Goal: Task Accomplishment & Management: Use online tool/utility

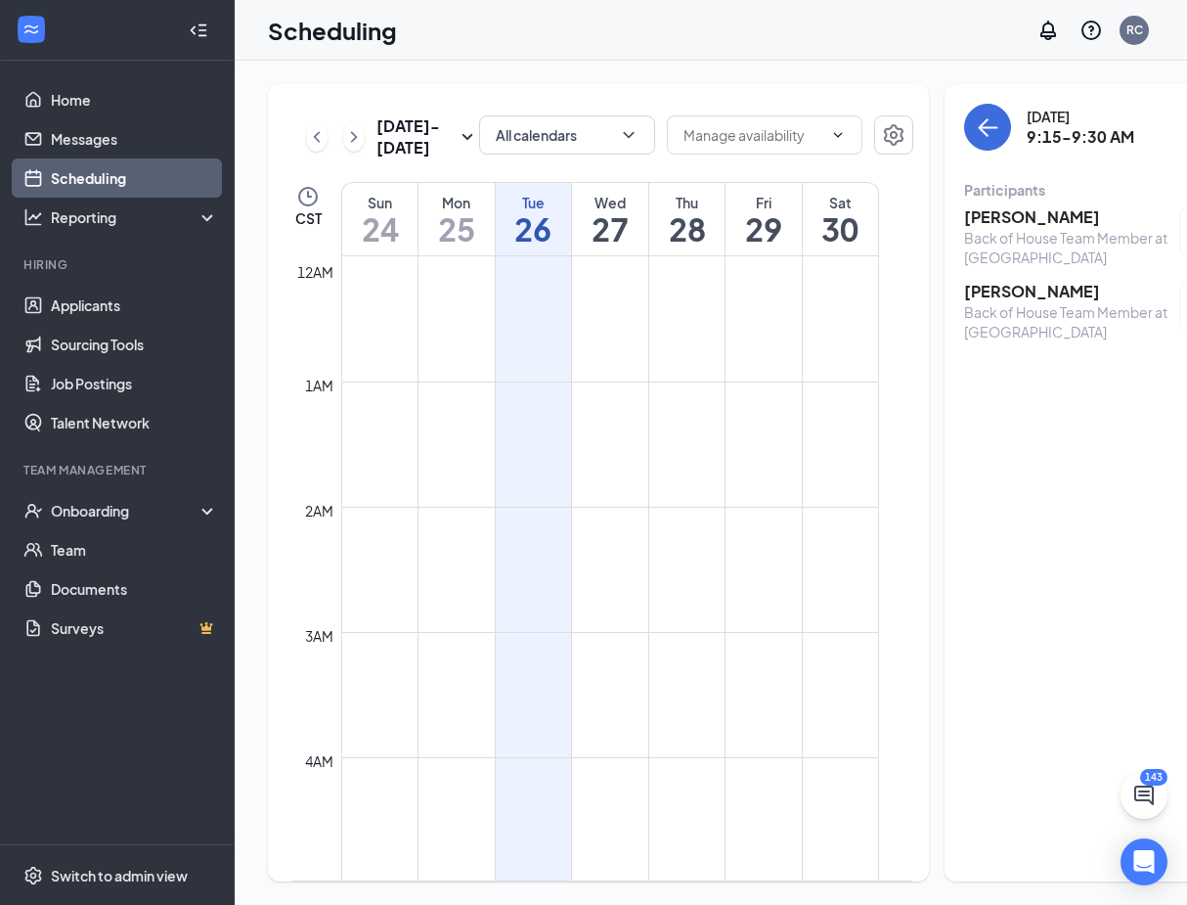
scroll to position [962, 0]
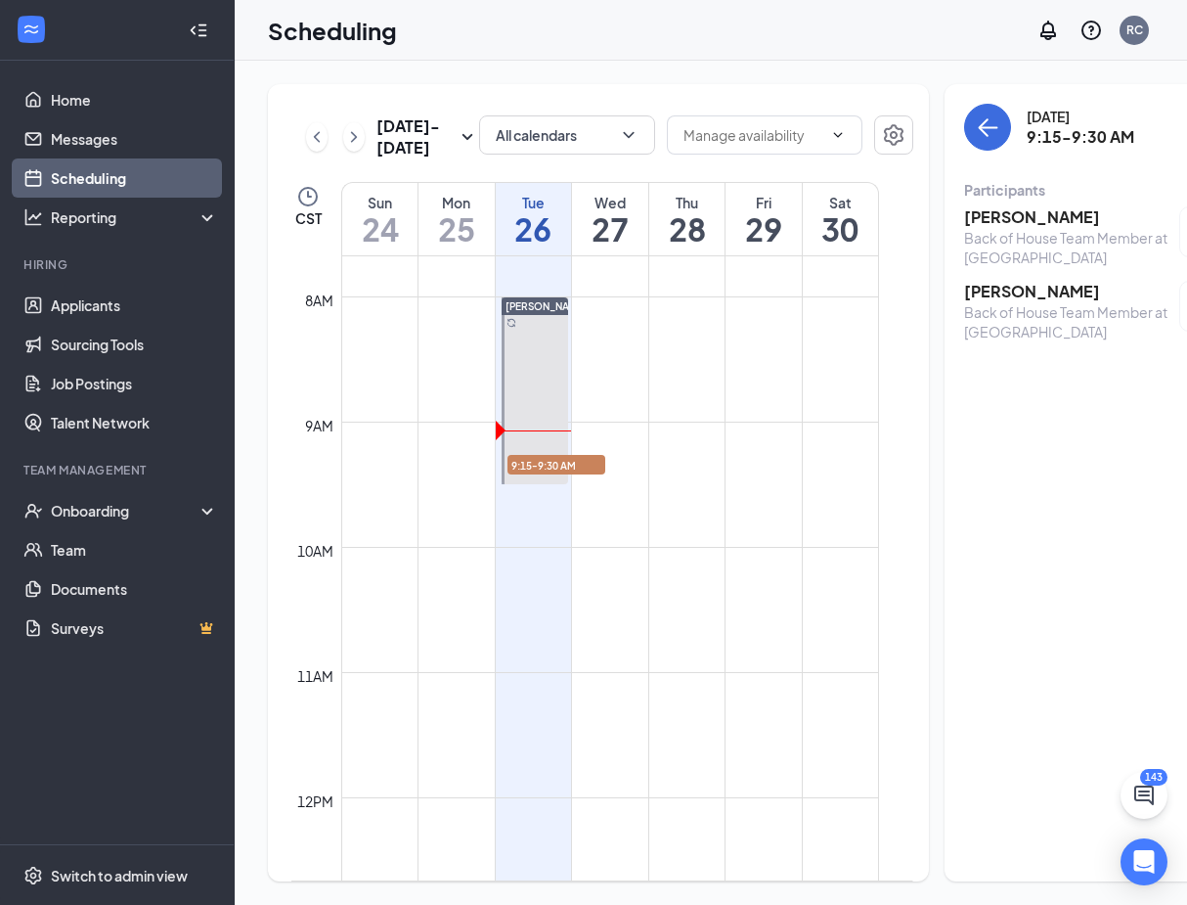
click at [993, 216] on h3 "[PERSON_NAME]" at bounding box center [1066, 217] width 205 height 22
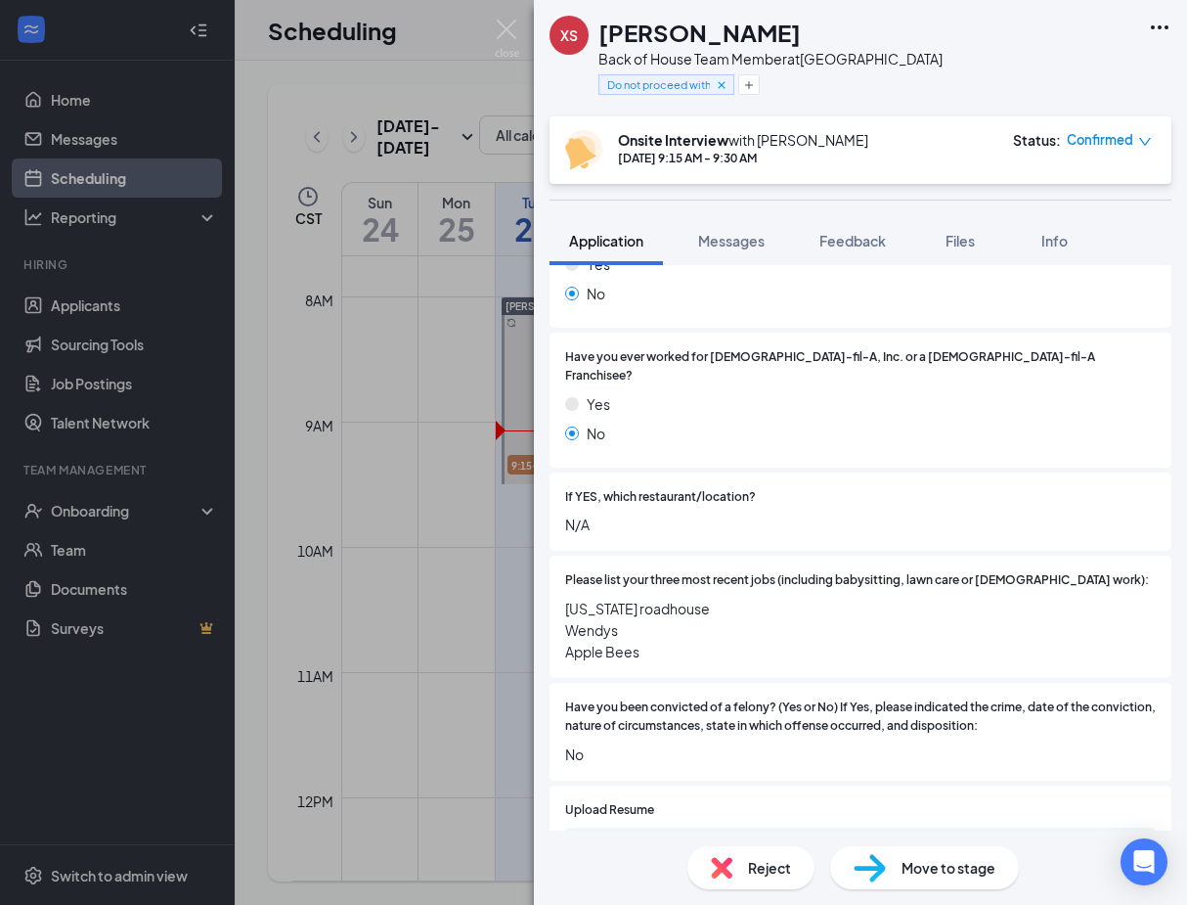
scroll to position [682, 0]
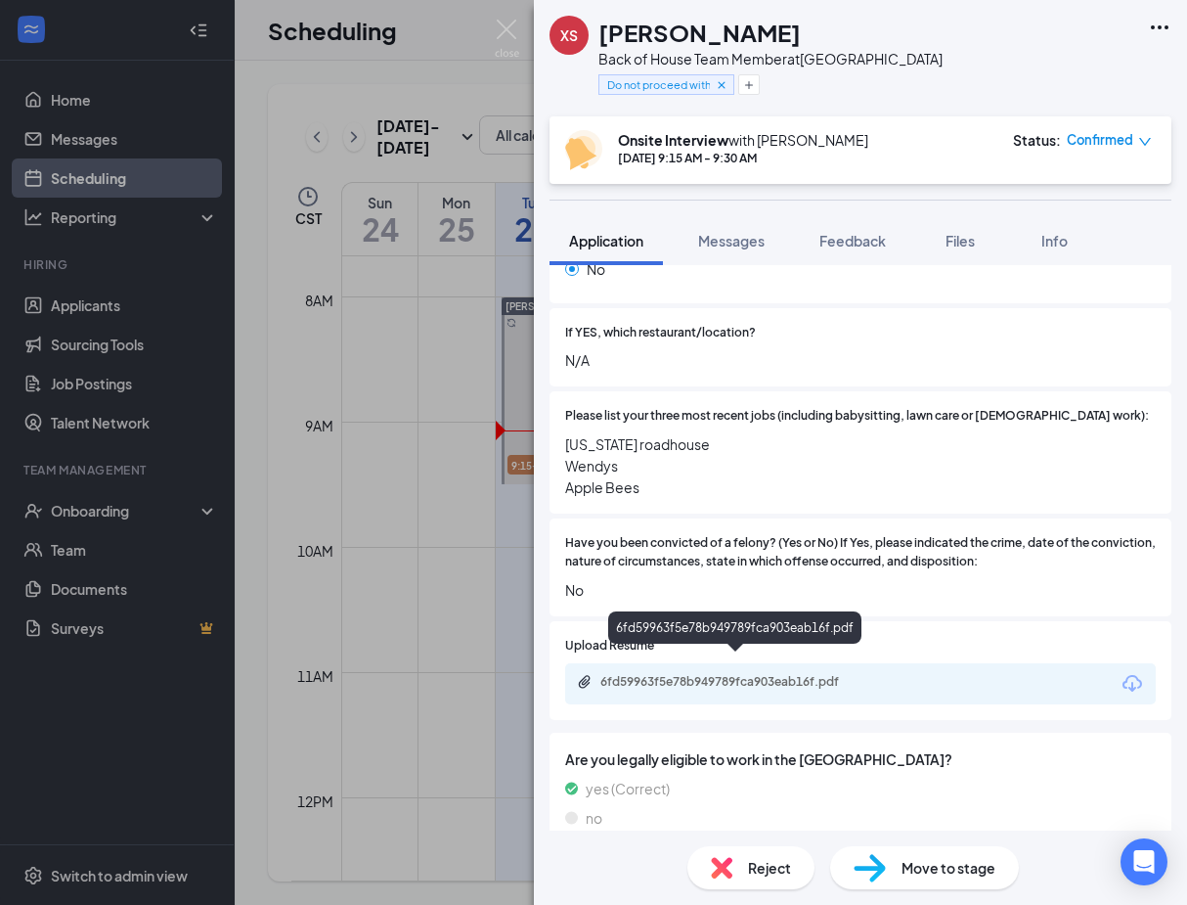
click at [778, 674] on div "6fd59963f5e78b949789fca903eab16f.pdf" at bounding box center [738, 682] width 274 height 16
click at [865, 245] on span "Feedback" at bounding box center [853, 241] width 67 height 18
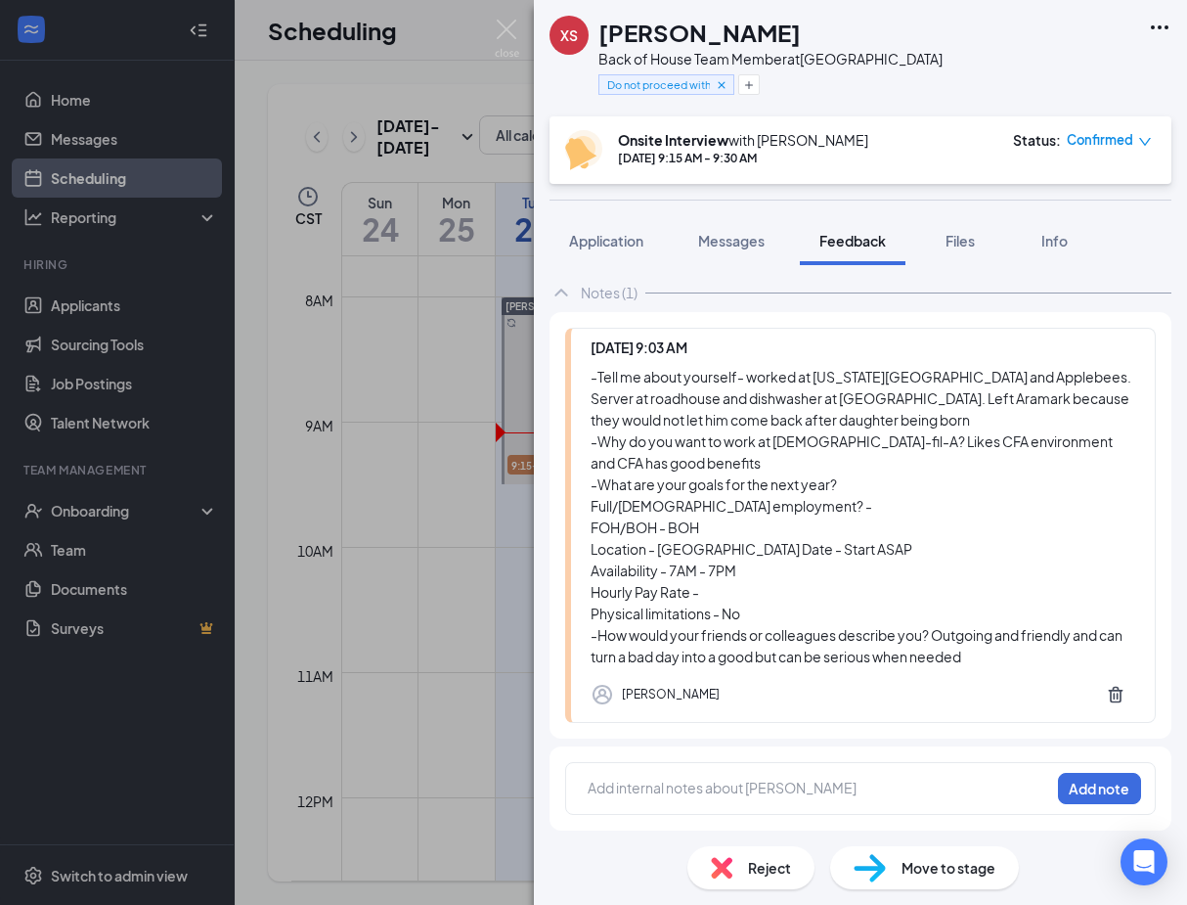
scroll to position [119, 0]
click at [510, 31] on img at bounding box center [507, 39] width 24 height 38
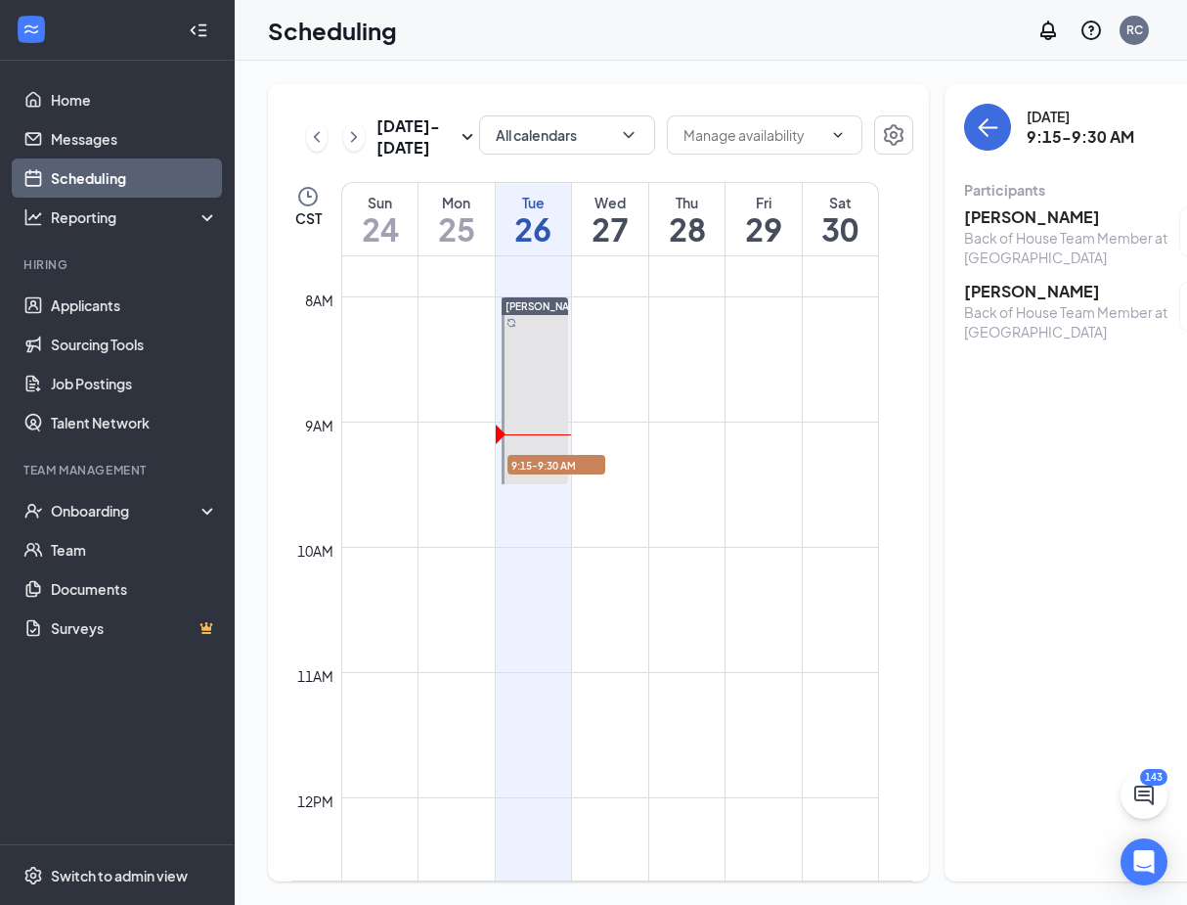
click at [984, 298] on h3 "[PERSON_NAME]" at bounding box center [1066, 292] width 205 height 22
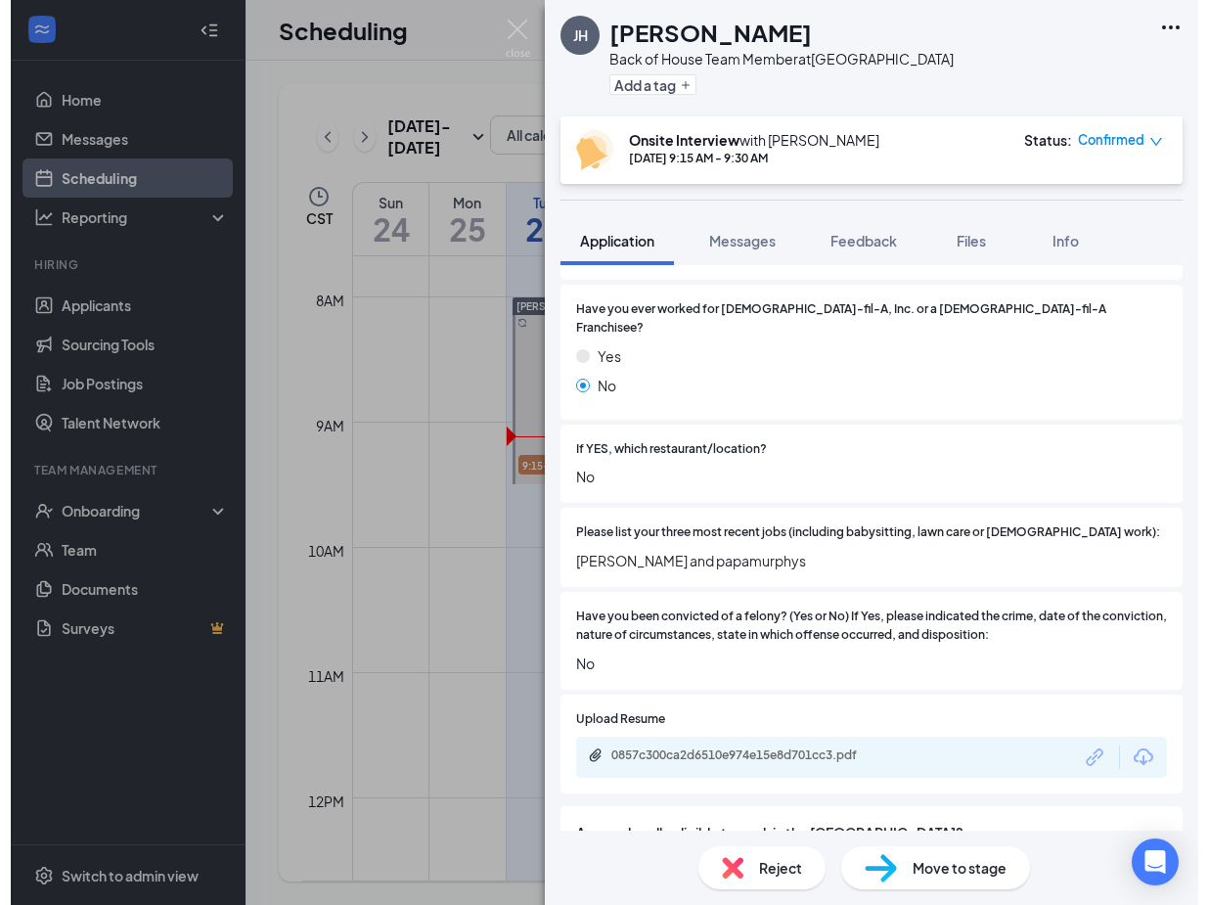
scroll to position [567, 0]
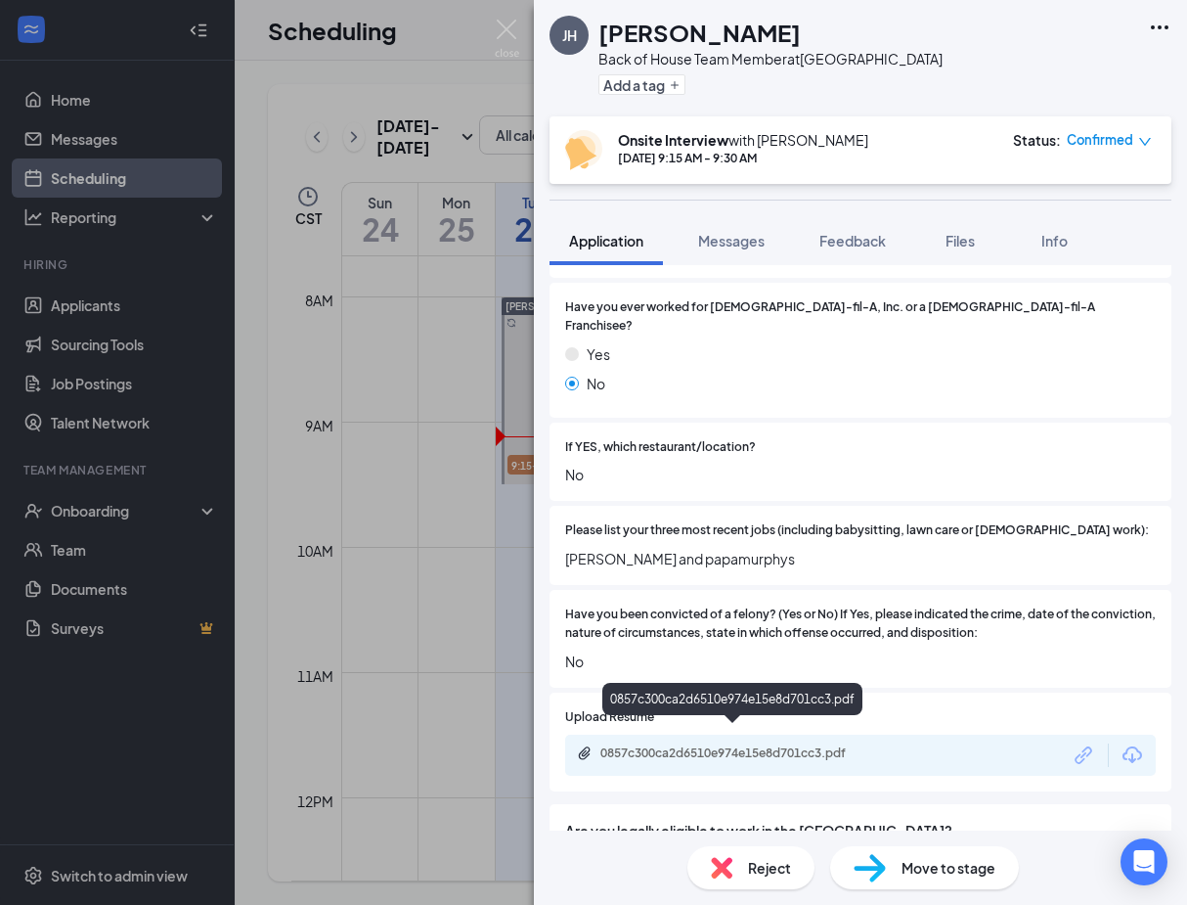
click at [793, 745] on div "0857c300ca2d6510e974e15e8d701cc3.pdf" at bounding box center [738, 753] width 274 height 16
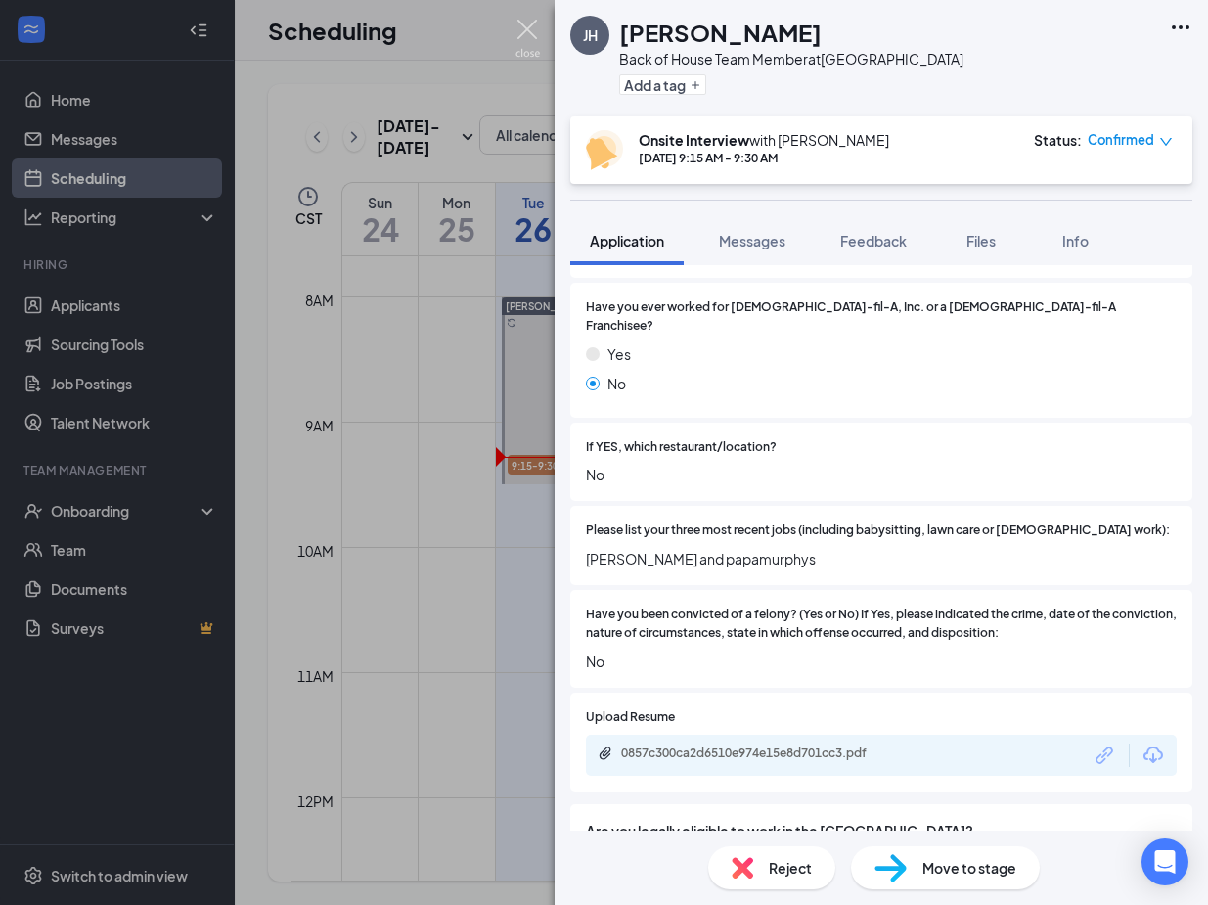
click at [530, 38] on img at bounding box center [527, 39] width 24 height 38
